Goal: Task Accomplishment & Management: Use online tool/utility

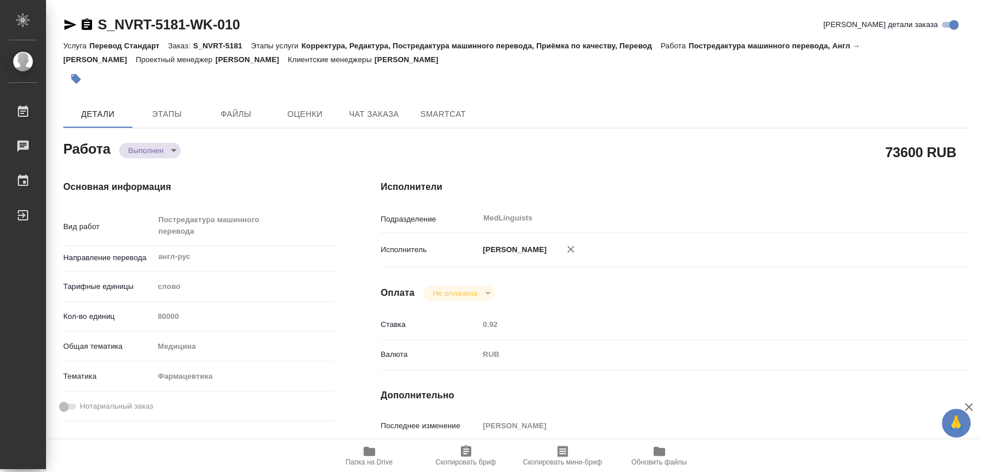
type textarea "x"
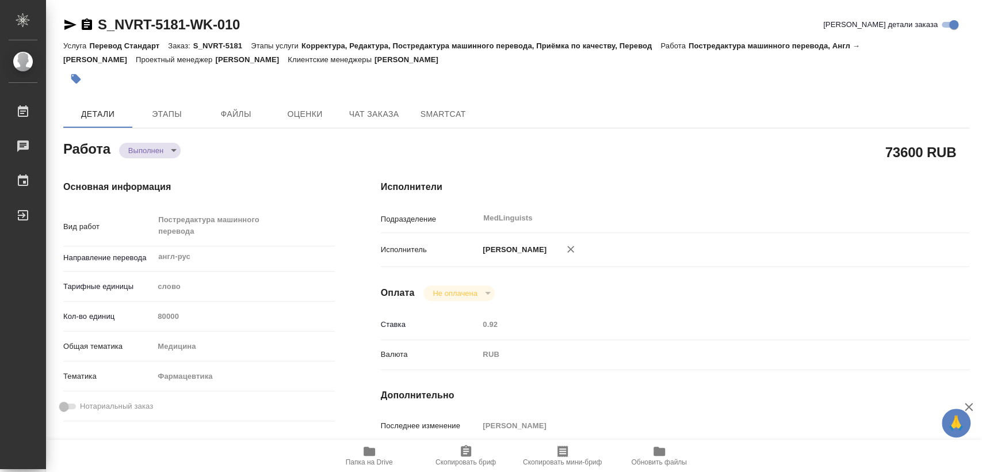
type textarea "x"
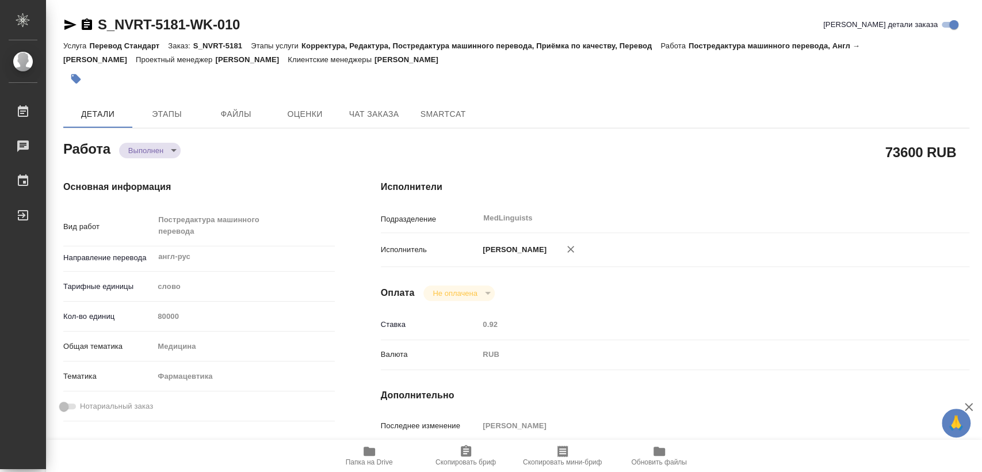
type textarea "x"
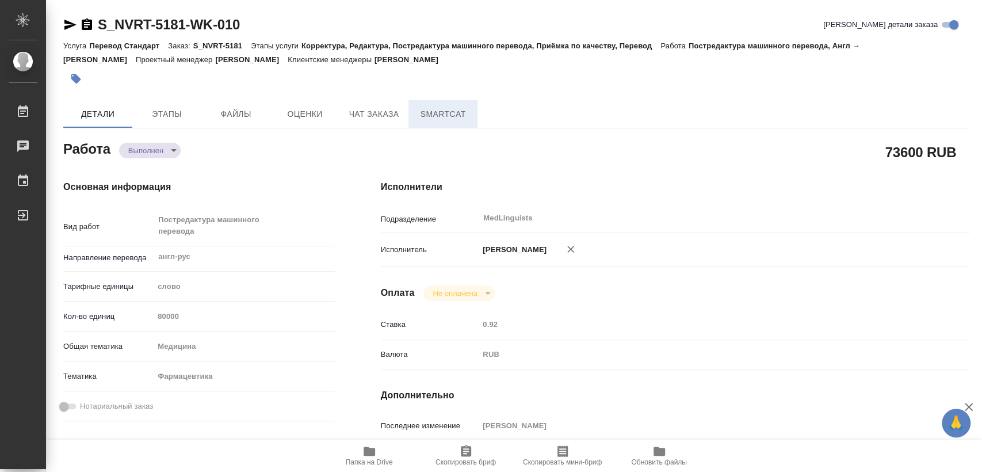
type textarea "x"
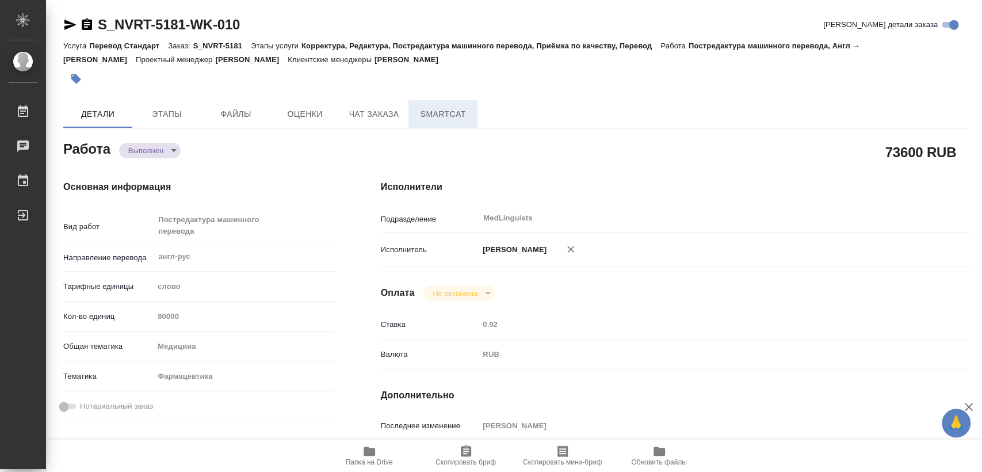
click at [437, 118] on span "SmartCat" at bounding box center [442, 114] width 55 height 14
type textarea "x"
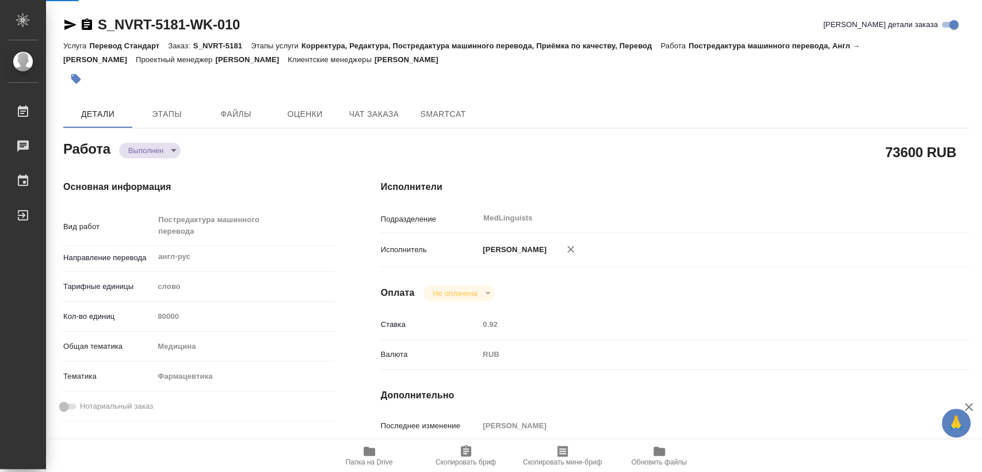
type textarea "x"
